Goal: Information Seeking & Learning: Learn about a topic

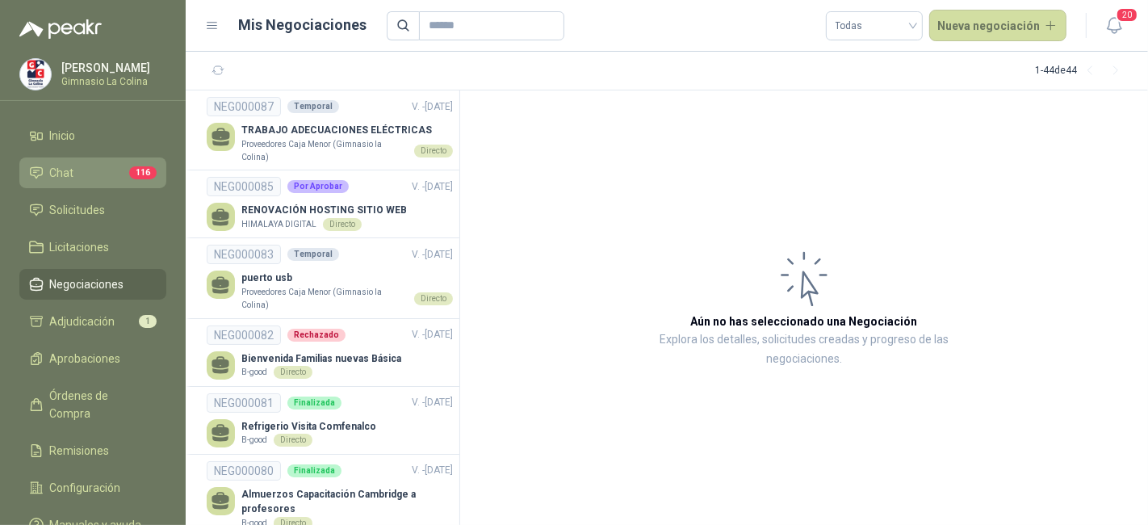
click at [115, 171] on li "Chat 116" at bounding box center [93, 173] width 128 height 18
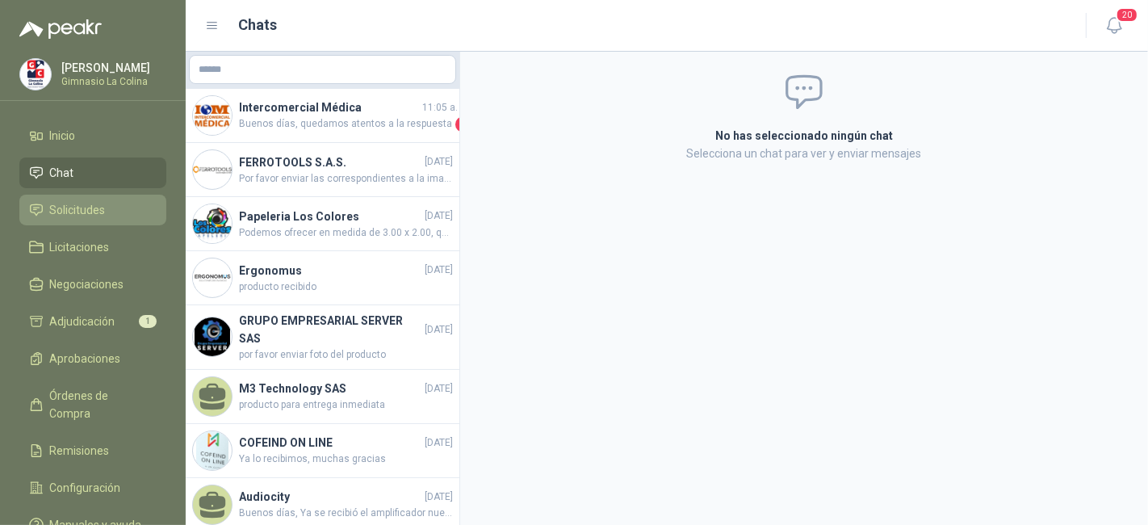
click at [100, 211] on span "Solicitudes" at bounding box center [78, 210] width 56 height 18
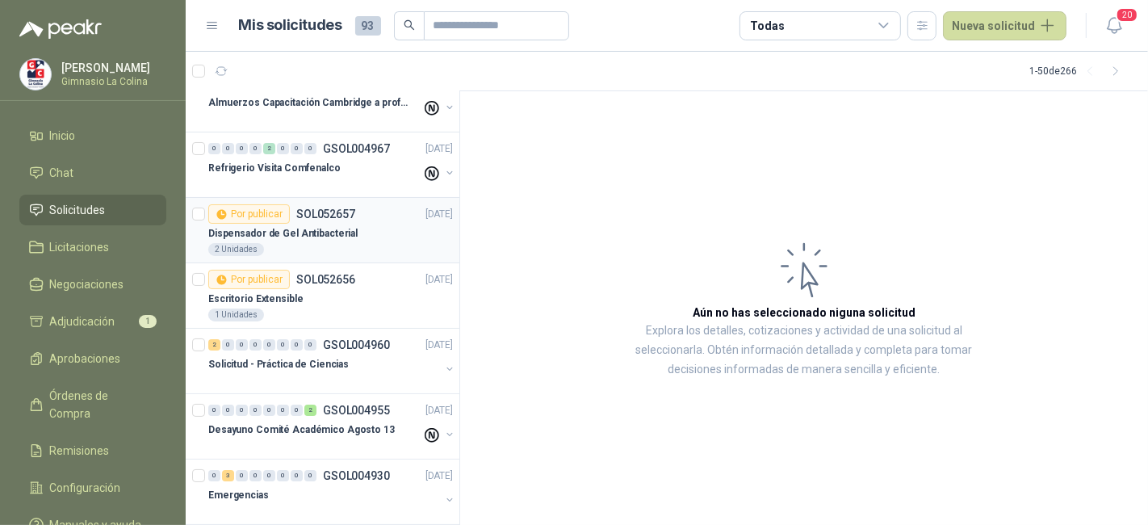
scroll to position [179, 0]
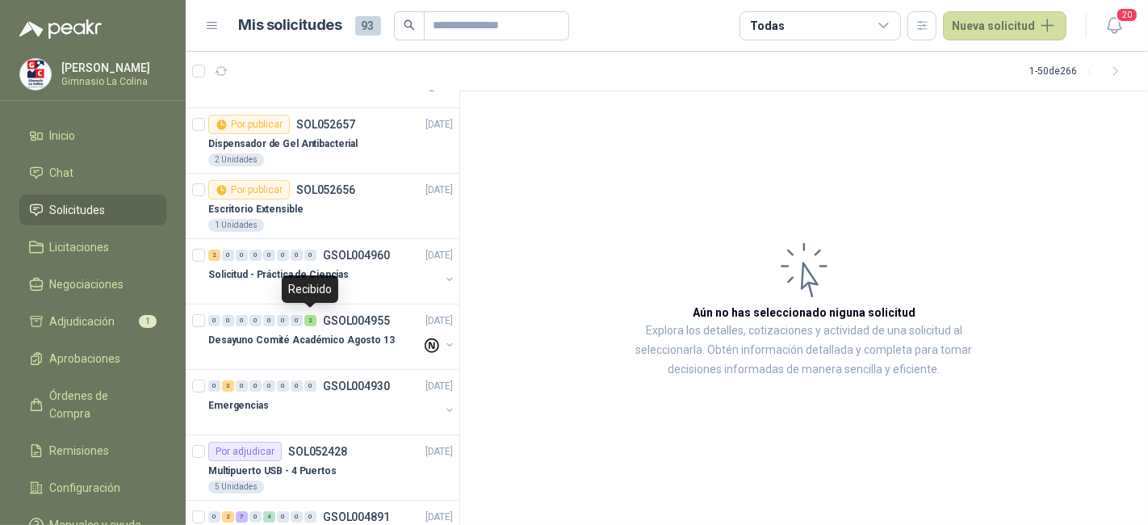
click at [332, 283] on div "Recibido" at bounding box center [310, 288] width 57 height 27
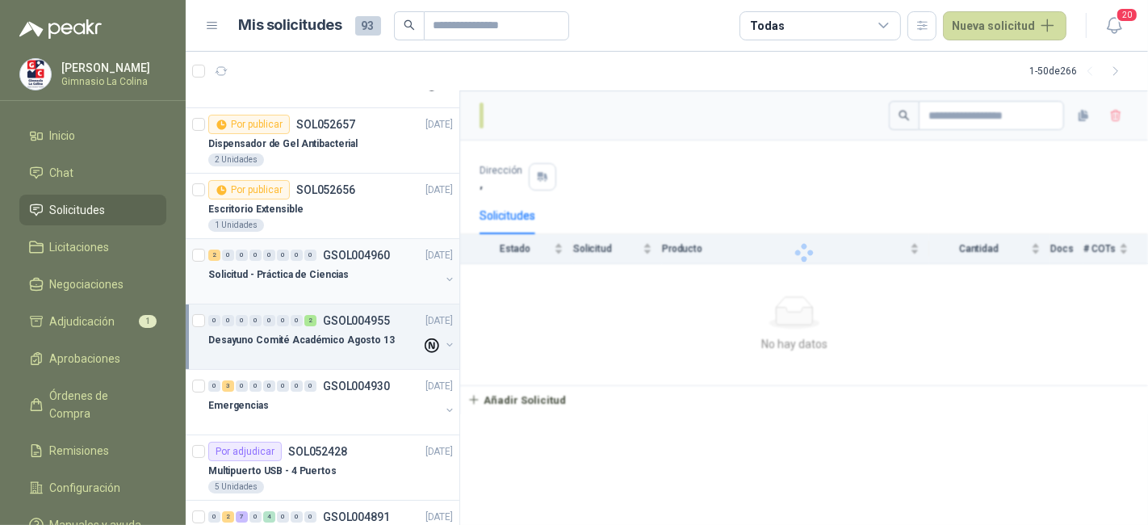
click at [371, 274] on div "Solicitud - Práctica de Ciencias" at bounding box center [324, 274] width 232 height 19
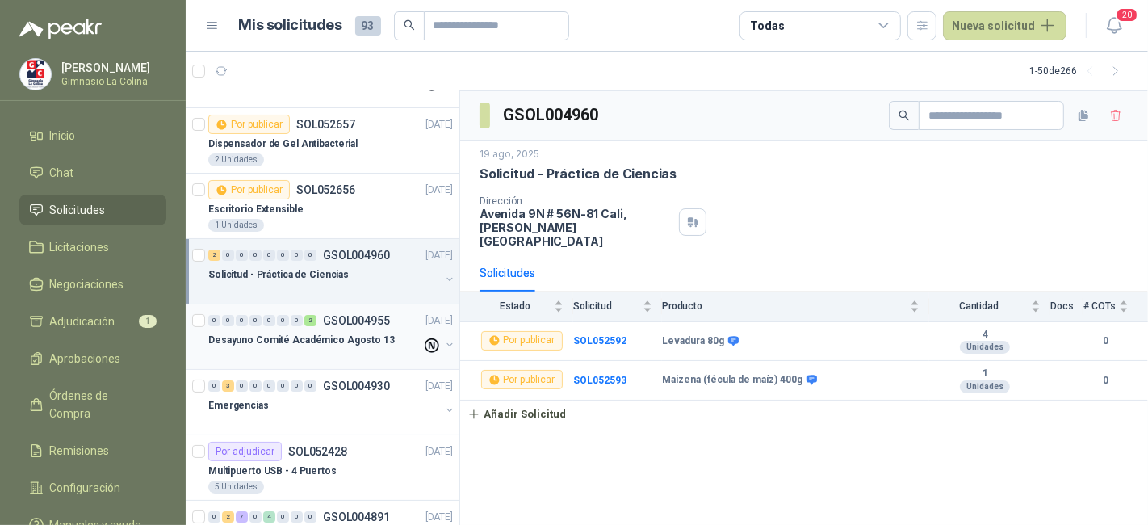
click at [327, 327] on div "0 0 0 0 0 0 0 2 GSOL004955 [DATE]" at bounding box center [332, 320] width 248 height 19
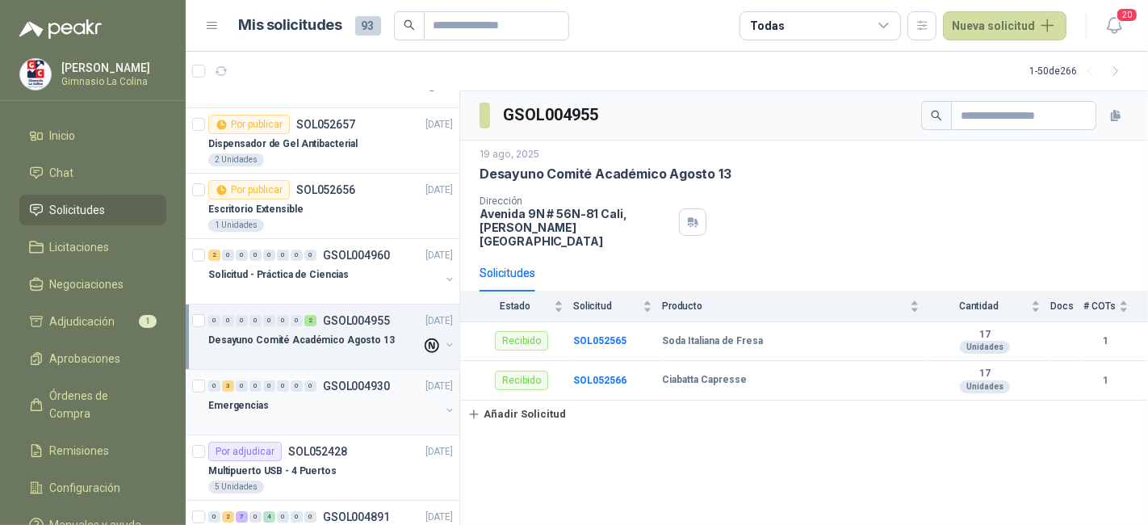
click at [311, 408] on div "Emergencias" at bounding box center [324, 405] width 232 height 19
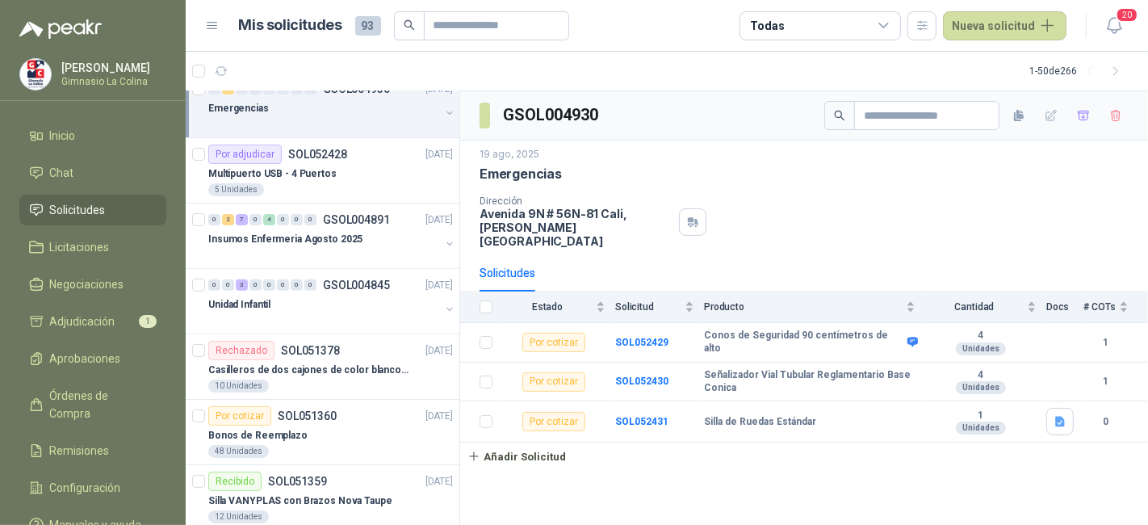
scroll to position [448, 0]
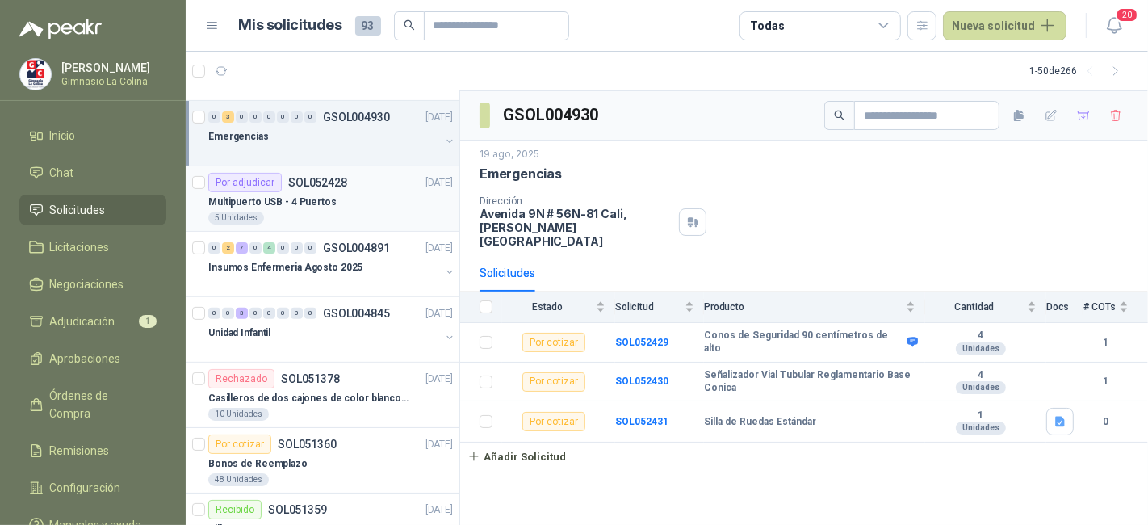
click at [357, 203] on div "Multipuerto USB - 4 Puertos" at bounding box center [330, 201] width 245 height 19
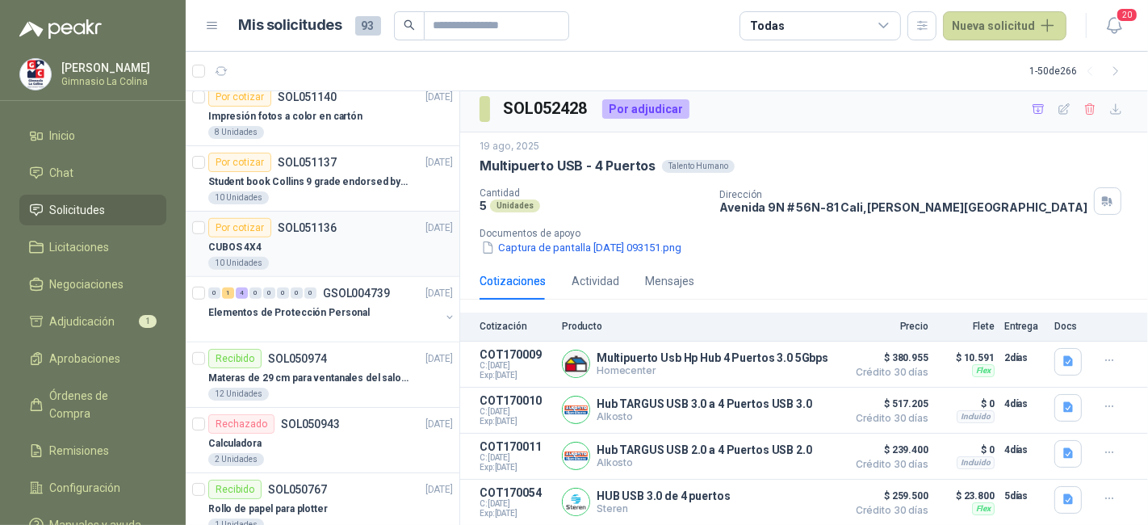
scroll to position [1166, 0]
